Goal: Book appointment/travel/reservation

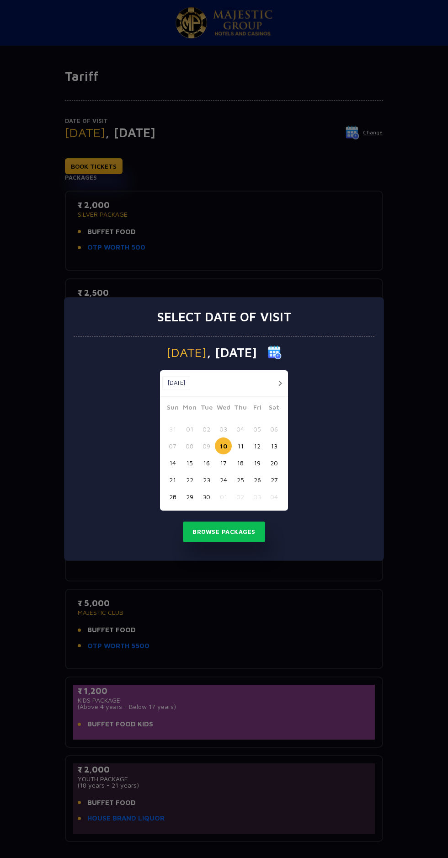
click at [281, 350] on img at bounding box center [275, 352] width 14 height 14
click at [276, 382] on button "button" at bounding box center [279, 382] width 11 height 11
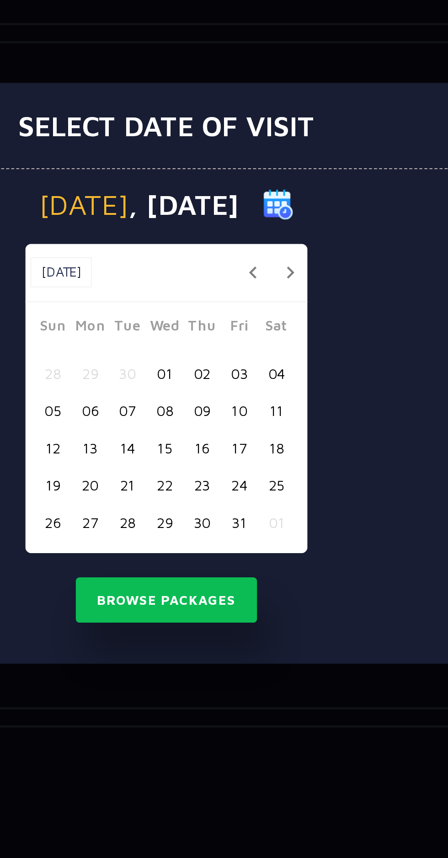
click at [257, 446] on button "10" at bounding box center [257, 445] width 17 height 17
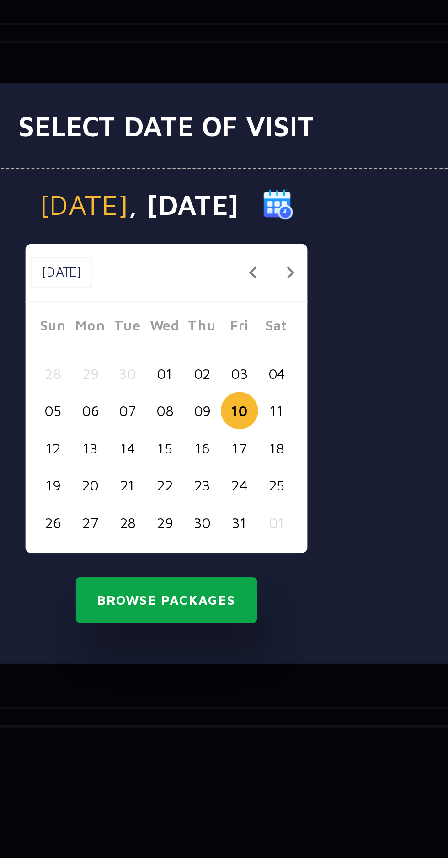
click at [227, 533] on button "Browse Packages" at bounding box center [224, 531] width 82 height 21
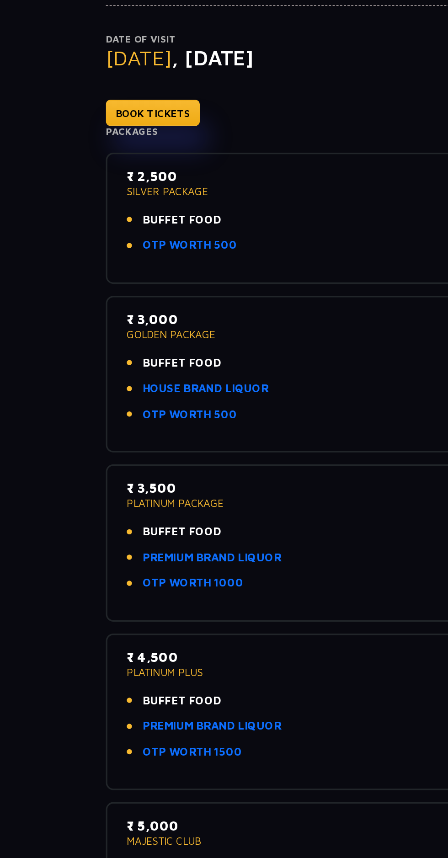
scroll to position [78, 0]
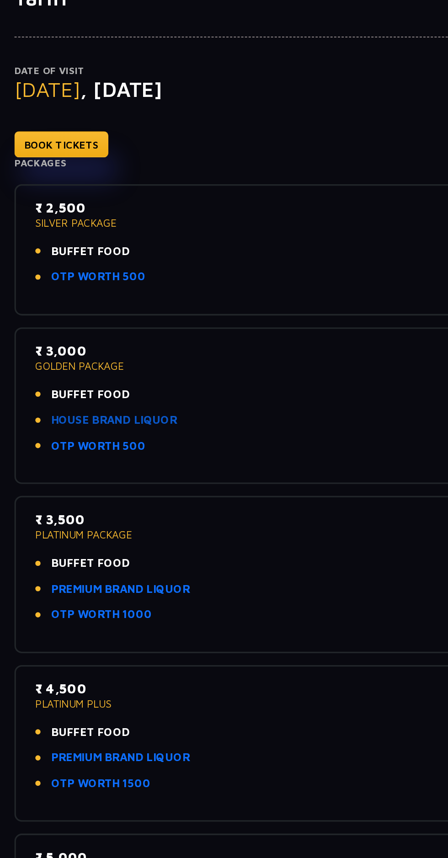
click at [164, 257] on link "HOUSE BRAND LIQUOR" at bounding box center [125, 257] width 77 height 11
